Goal: Navigation & Orientation: Find specific page/section

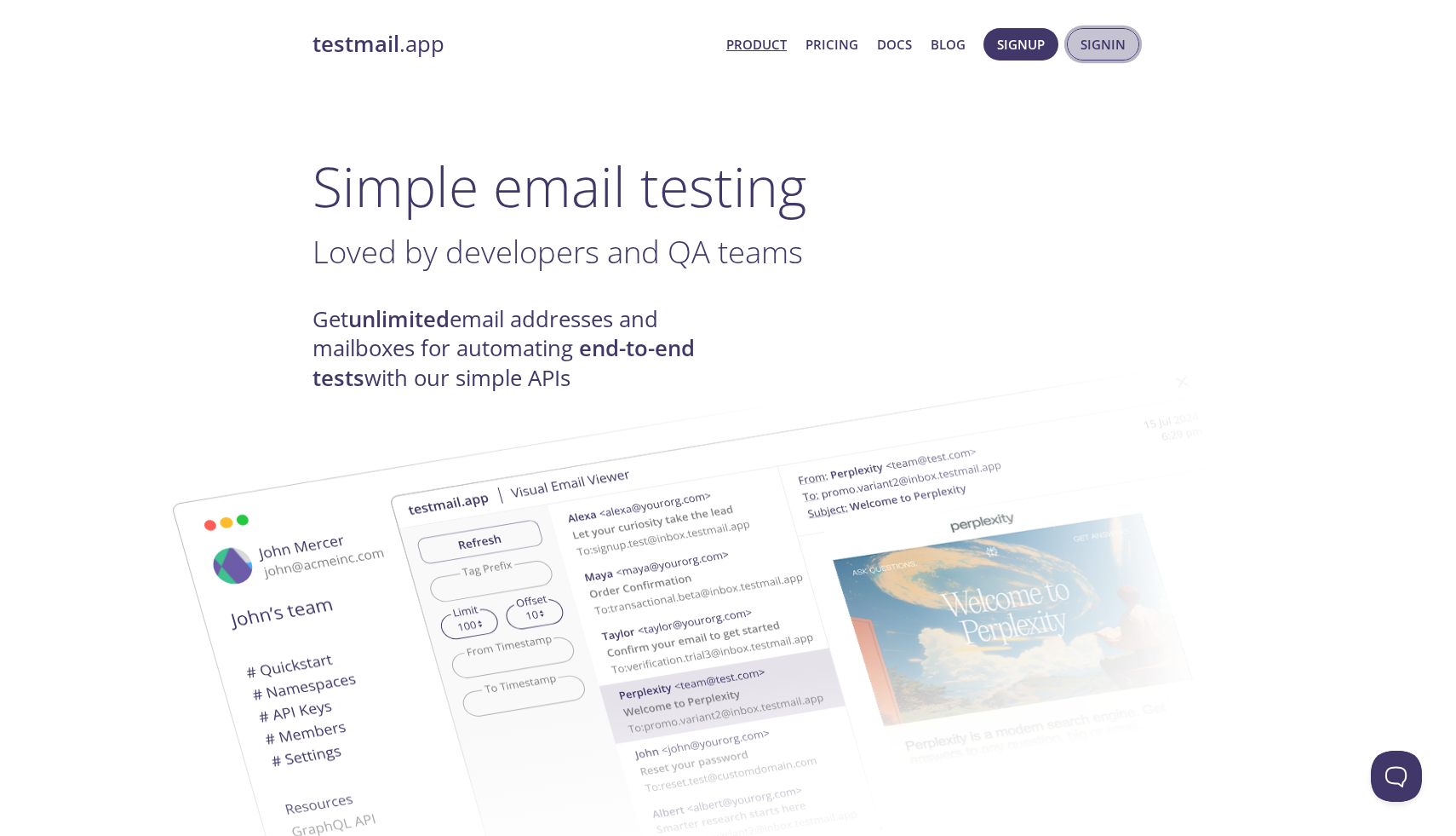
click at [1073, 53] on button "Signin" at bounding box center [1103, 44] width 73 height 32
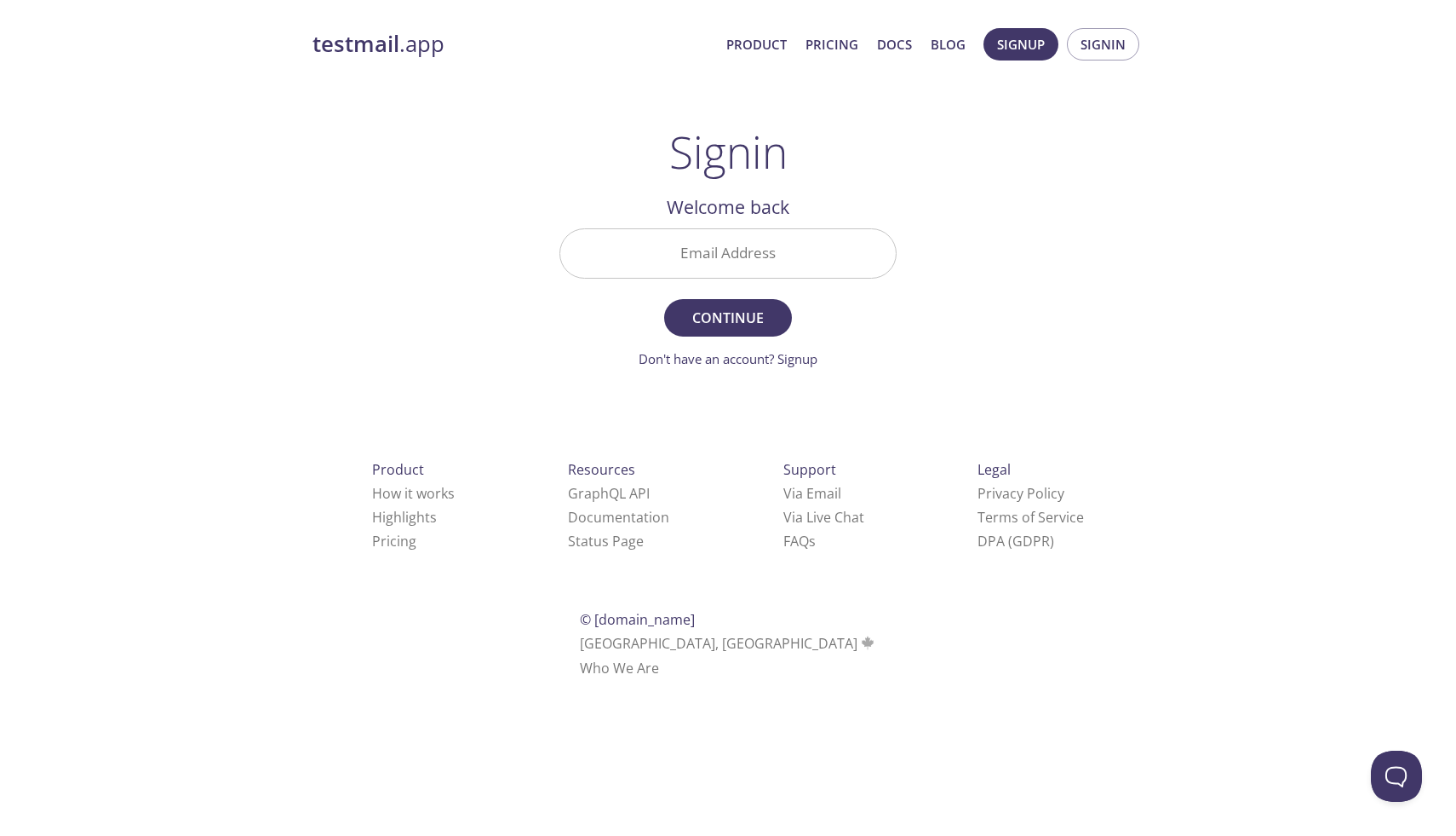
click at [759, 249] on input "Email Address" at bounding box center [728, 253] width 335 height 48
click at [968, 261] on div "testmail .app Product Pricing Docs Blog Signup Signin Signin Welcome back Email…" at bounding box center [728, 372] width 872 height 711
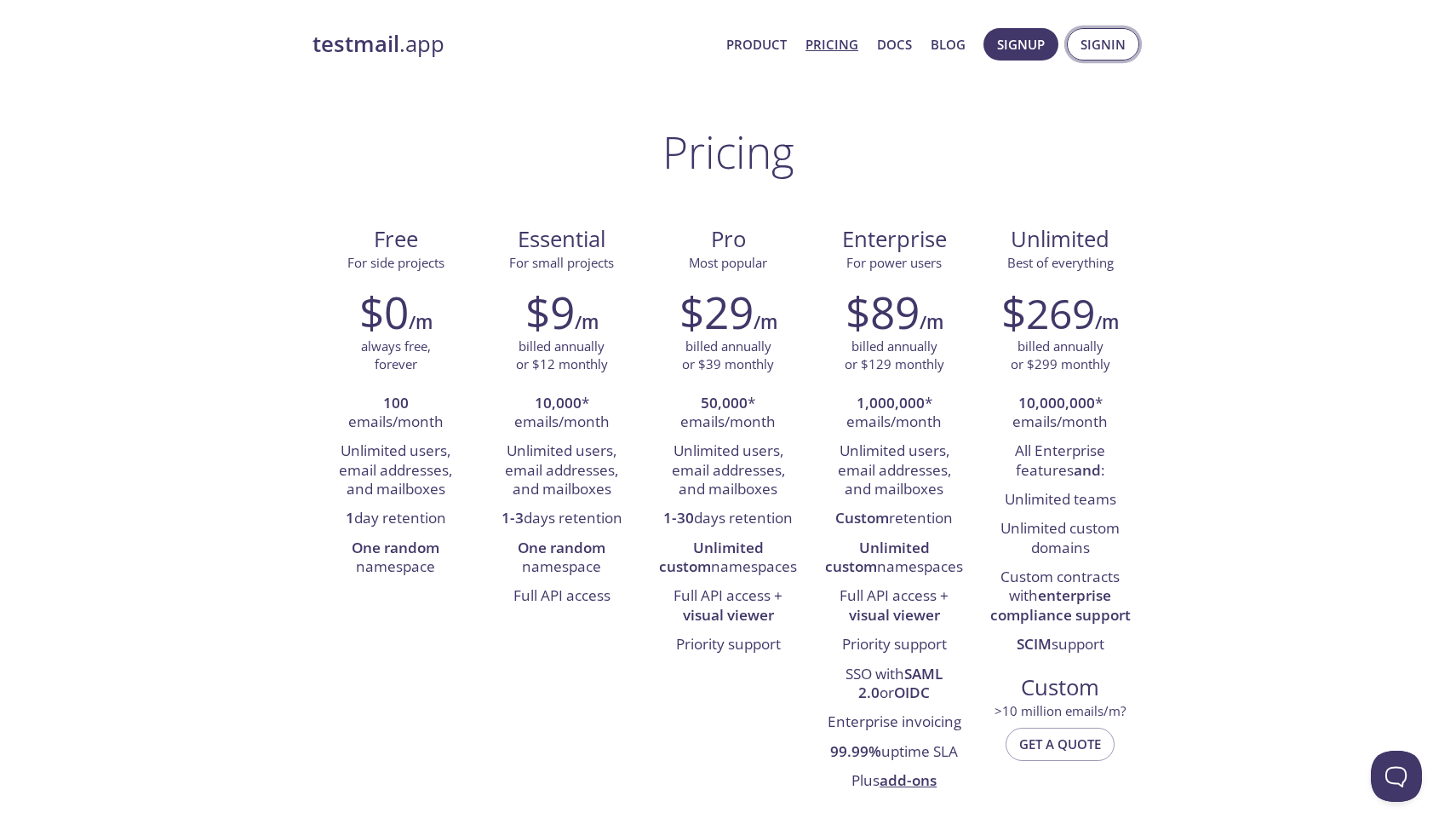
click at [1088, 46] on span "Signin" at bounding box center [1103, 44] width 46 height 22
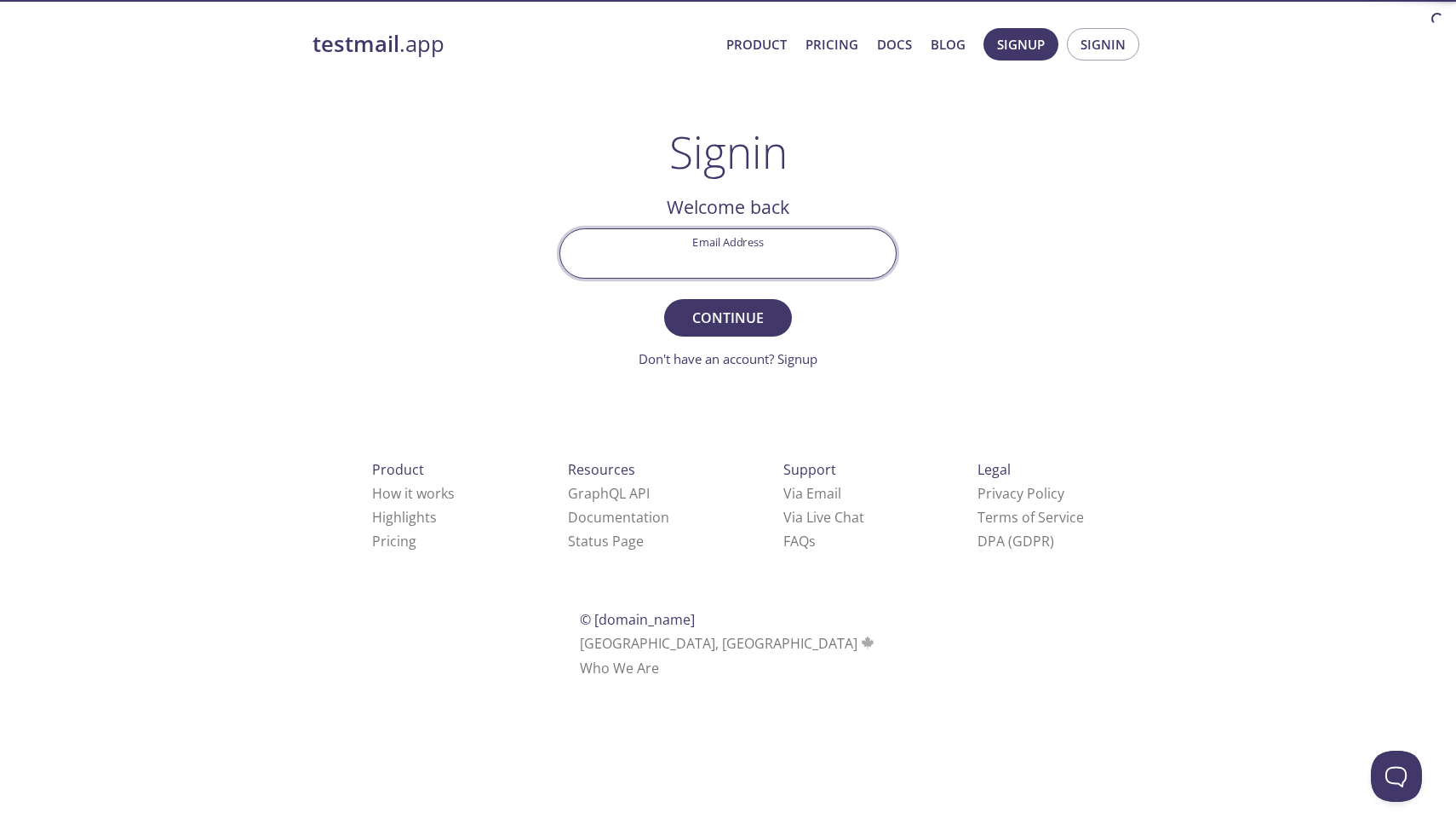
click at [749, 250] on input "Email Address" at bounding box center [728, 253] width 335 height 48
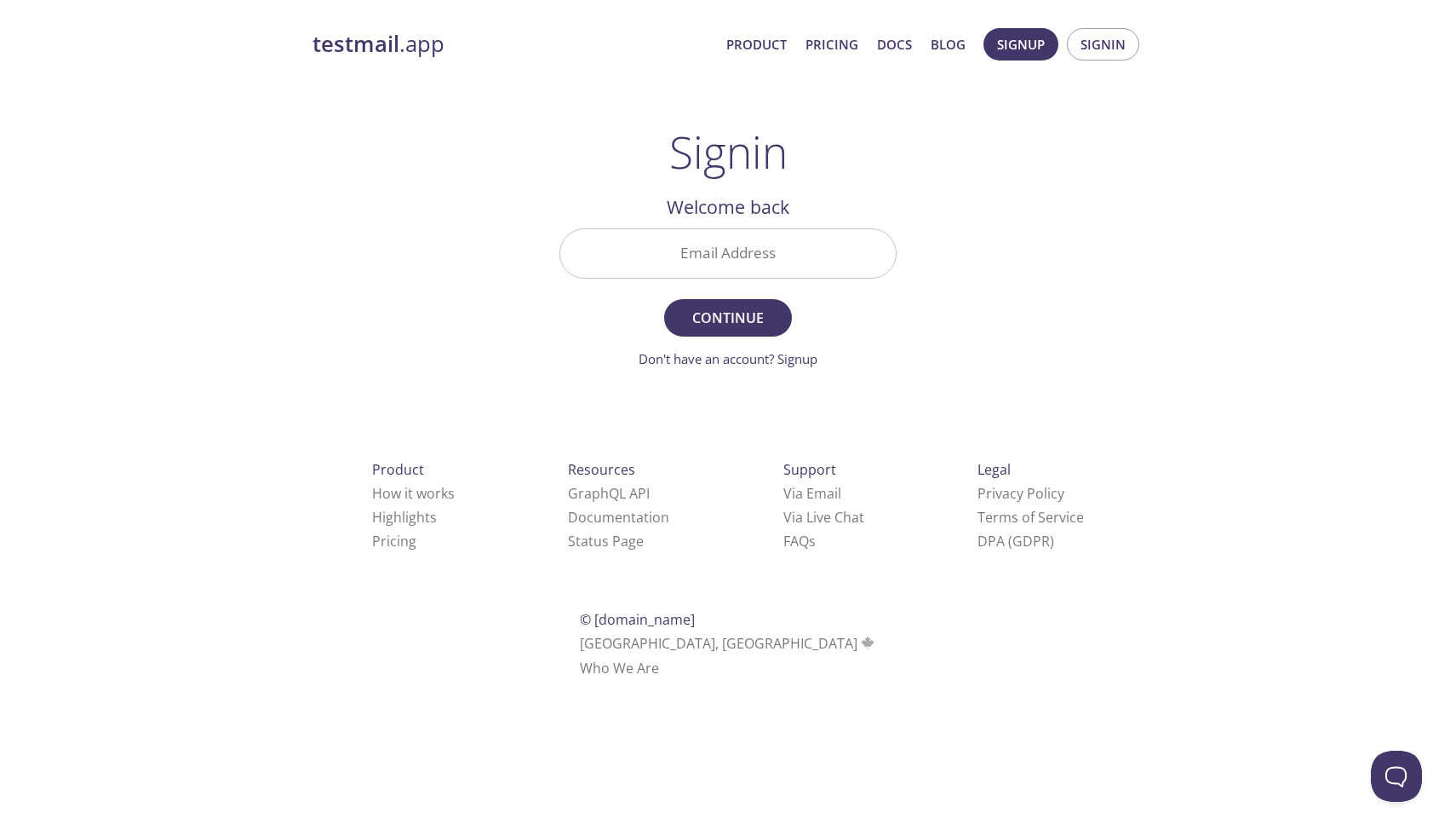
click at [924, 205] on div "testmail .app Product Pricing Docs Blog Signup Signin Signin Welcome back Email…" at bounding box center [728, 372] width 872 height 711
click at [787, 40] on link "Product" at bounding box center [756, 44] width 60 height 22
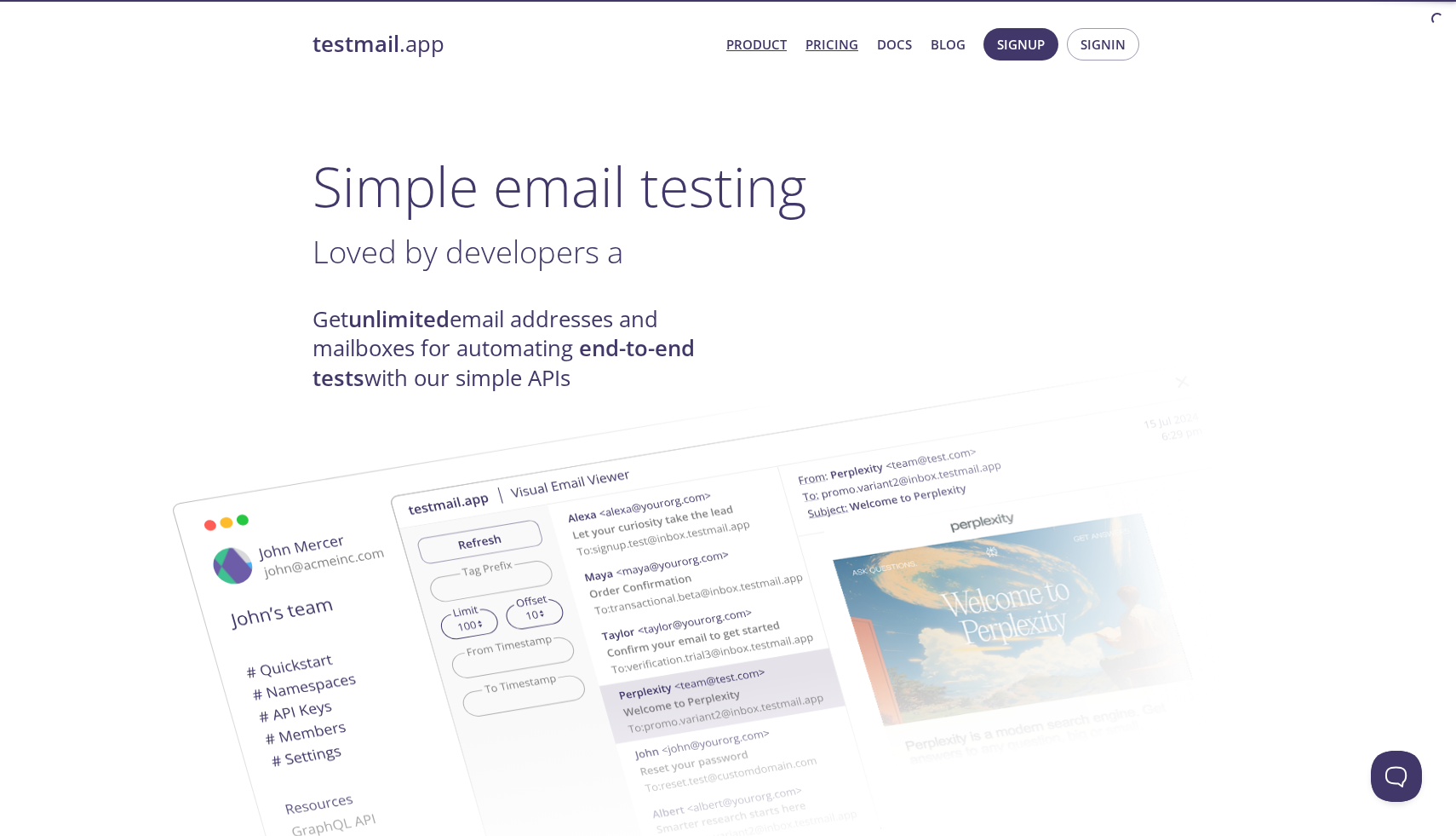
click at [829, 48] on link "Pricing" at bounding box center [832, 44] width 52 height 22
